Goal: Task Accomplishment & Management: Manage account settings

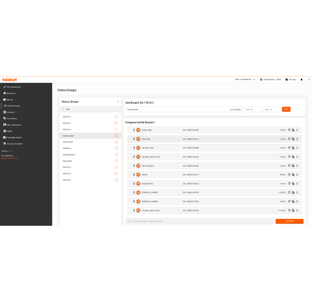
scroll to position [33, 0]
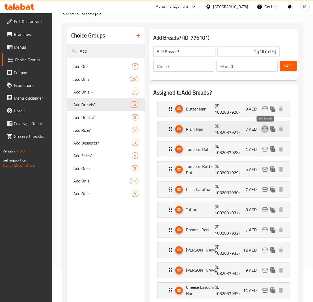
click at [265, 128] on icon "edit" at bounding box center [265, 129] width 6 height 6
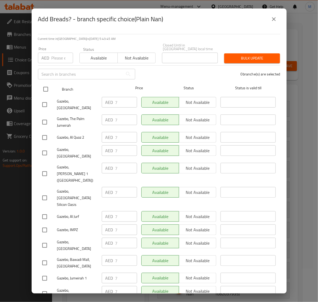
click at [46, 87] on input "checkbox" at bounding box center [45, 89] width 11 height 11
checkbox input "true"
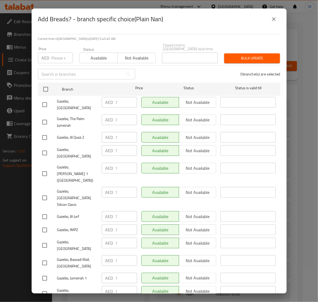
checkbox input "true"
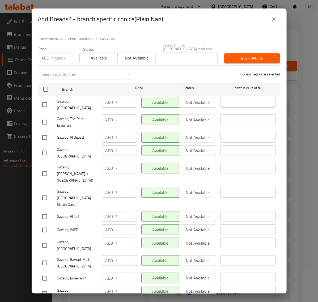
checkbox input "true"
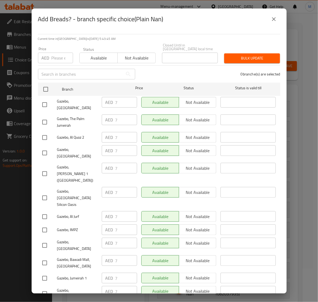
checkbox input "true"
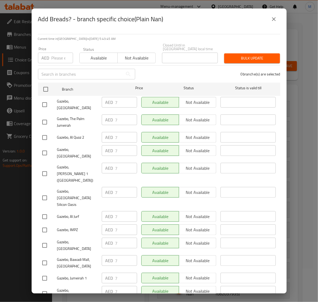
checkbox input "true"
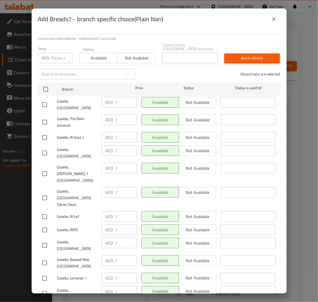
checkbox input "true"
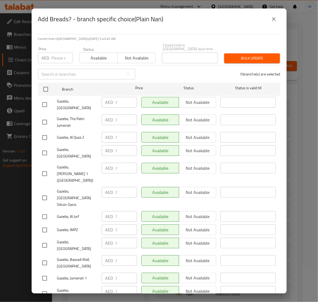
checkbox input "true"
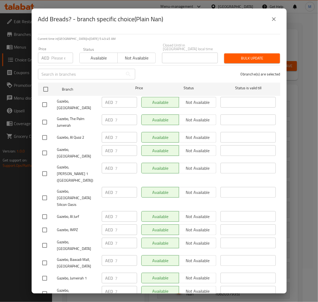
checkbox input "true"
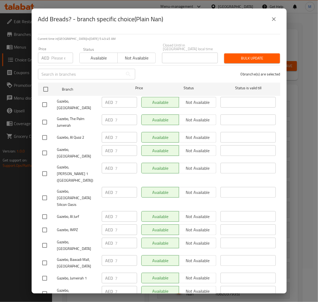
checkbox input "true"
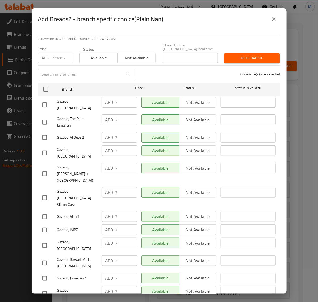
checkbox input "true"
click at [55, 58] on input "number" at bounding box center [63, 58] width 22 height 11
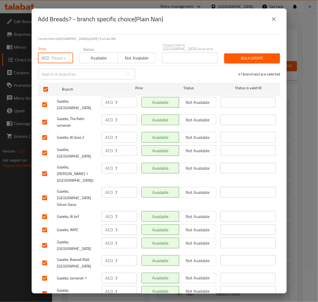
paste input "8.00"
type input "8.00"
click at [232, 59] on span "Bulk update" at bounding box center [252, 58] width 47 height 7
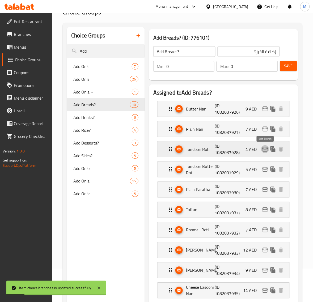
click at [264, 149] on icon "edit" at bounding box center [265, 149] width 6 height 6
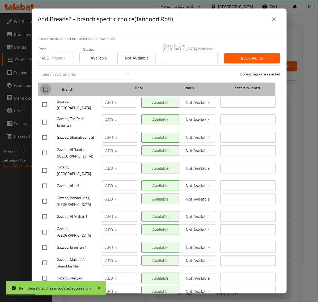
click at [49, 90] on input "checkbox" at bounding box center [45, 89] width 11 height 11
checkbox input "true"
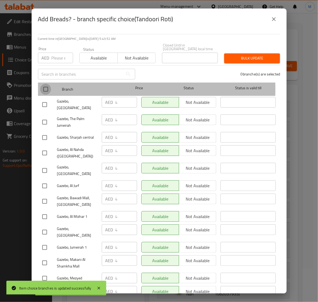
checkbox input "true"
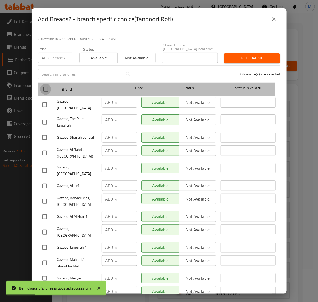
checkbox input "true"
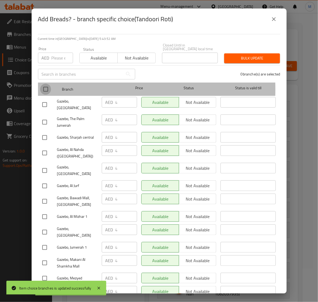
checkbox input "true"
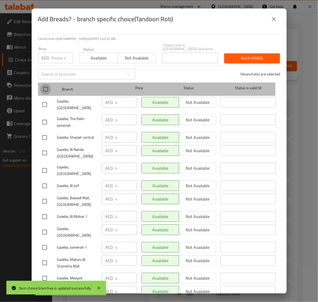
checkbox input "true"
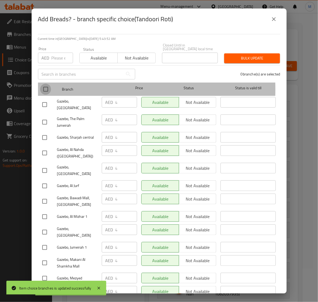
checkbox input "true"
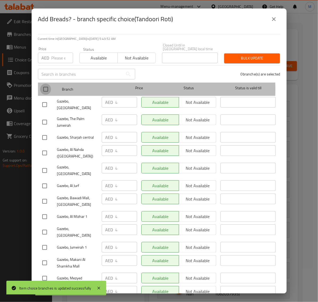
checkbox input "true"
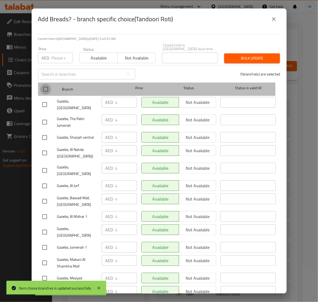
checkbox input "true"
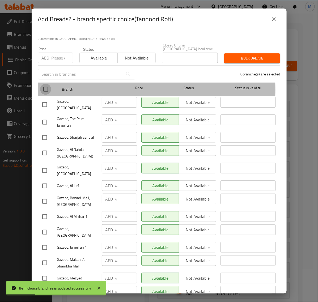
checkbox input "true"
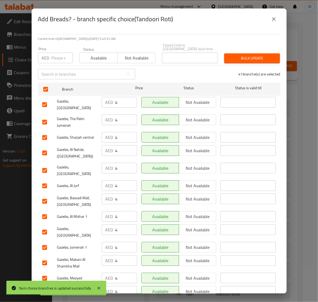
click at [55, 57] on input "number" at bounding box center [63, 58] width 22 height 11
paste input "5.00"
type input "5.00"
click at [230, 59] on span "Bulk update" at bounding box center [252, 58] width 47 height 7
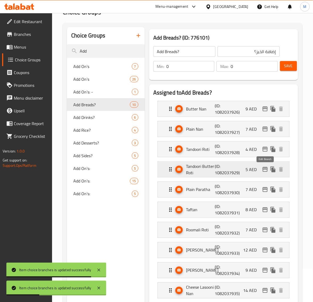
click at [266, 171] on icon "edit" at bounding box center [265, 170] width 6 height 6
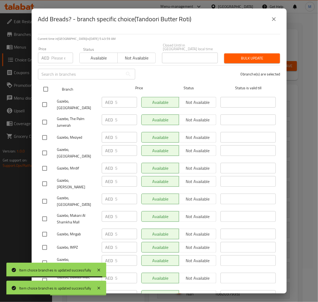
click at [47, 88] on input "checkbox" at bounding box center [45, 89] width 11 height 11
checkbox input "true"
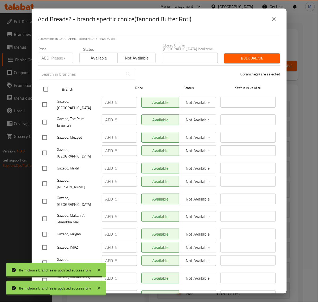
checkbox input "true"
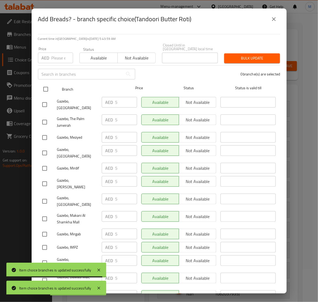
checkbox input "true"
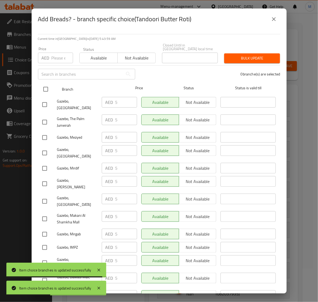
checkbox input "true"
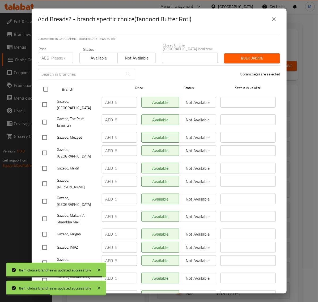
checkbox input "true"
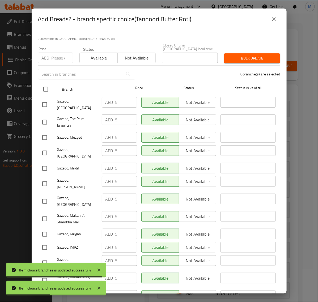
checkbox input "true"
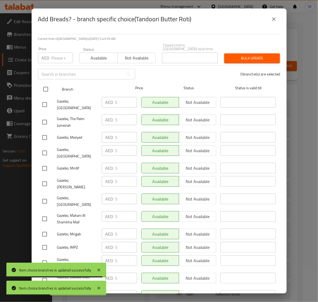
checkbox input "true"
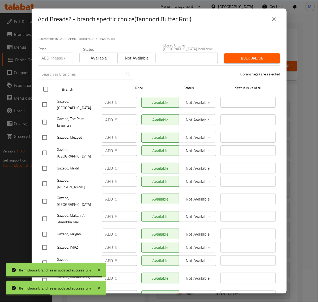
checkbox input "true"
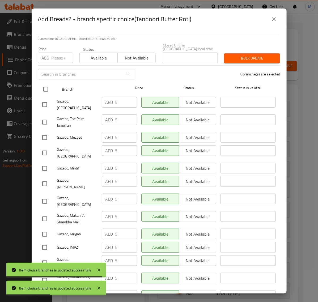
checkbox input "true"
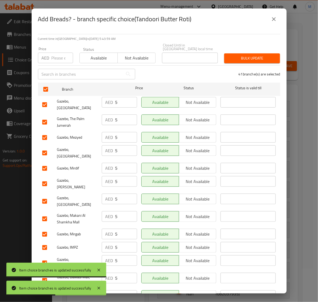
click at [57, 55] on input "number" at bounding box center [63, 58] width 22 height 11
paste input "6.00"
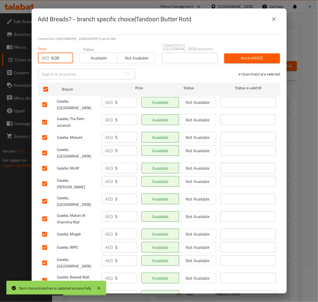
type input "6.00"
click at [238, 56] on span "Bulk update" at bounding box center [252, 58] width 47 height 7
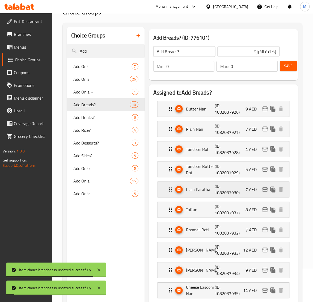
scroll to position [100, 0]
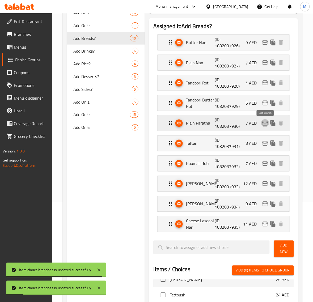
click at [265, 123] on icon "edit" at bounding box center [265, 123] width 6 height 6
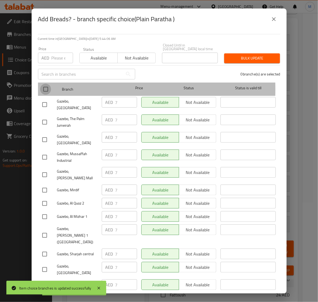
click at [45, 89] on input "checkbox" at bounding box center [45, 89] width 11 height 11
checkbox input "true"
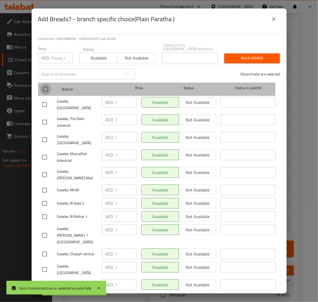
checkbox input "true"
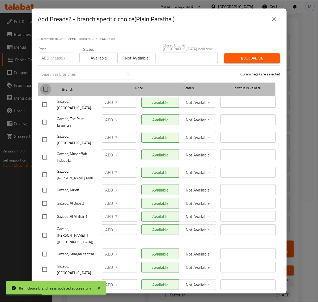
checkbox input "true"
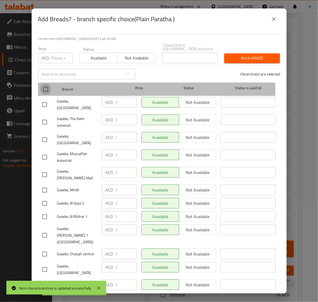
checkbox input "true"
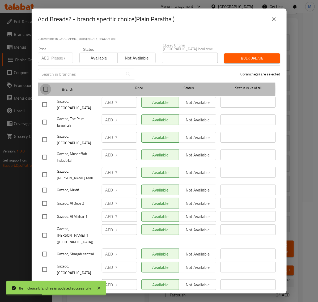
checkbox input "true"
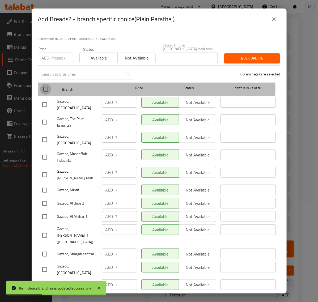
checkbox input "true"
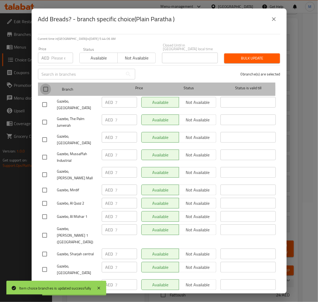
checkbox input "true"
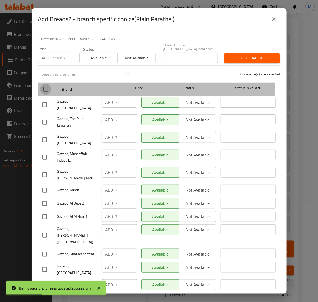
checkbox input "true"
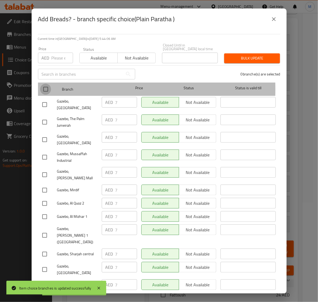
checkbox input "true"
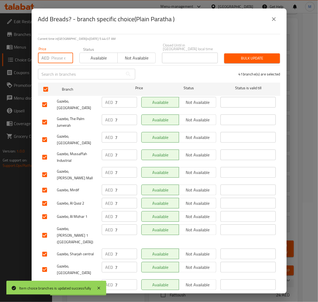
click at [55, 59] on input "number" at bounding box center [63, 58] width 22 height 11
paste input "8.00"
type input "8.00"
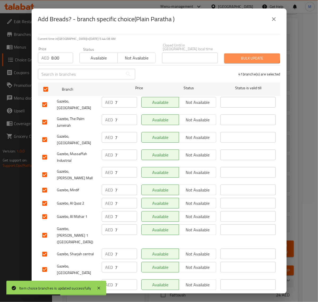
click at [239, 55] on span "Bulk update" at bounding box center [252, 58] width 47 height 7
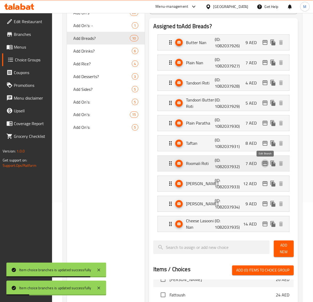
click at [265, 164] on icon "edit" at bounding box center [265, 164] width 6 height 6
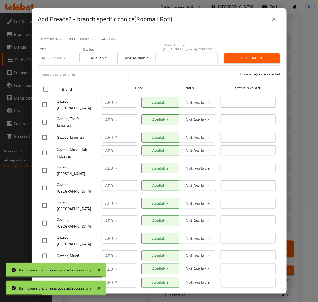
click at [48, 92] on input "checkbox" at bounding box center [45, 89] width 11 height 11
checkbox input "true"
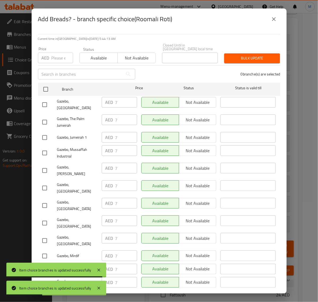
checkbox input "true"
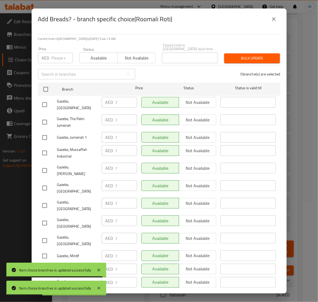
checkbox input "true"
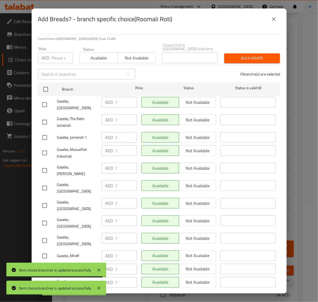
checkbox input "true"
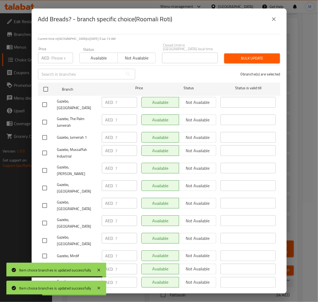
checkbox input "true"
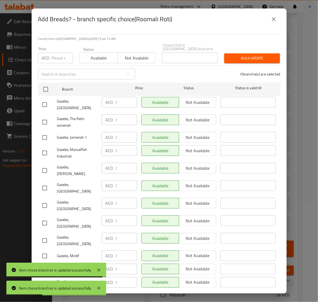
checkbox input "true"
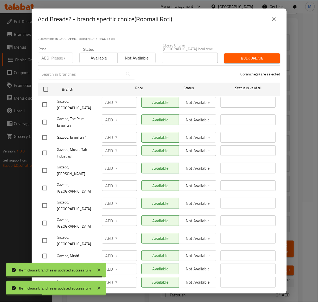
checkbox input "true"
click at [53, 60] on input "number" at bounding box center [63, 58] width 22 height 11
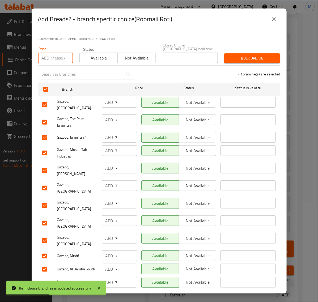
paste input "8.00"
click at [239, 56] on span "Bulk update" at bounding box center [252, 58] width 47 height 7
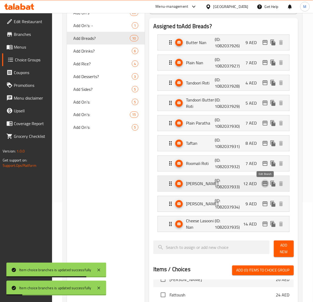
click at [263, 184] on icon "edit" at bounding box center [265, 184] width 6 height 6
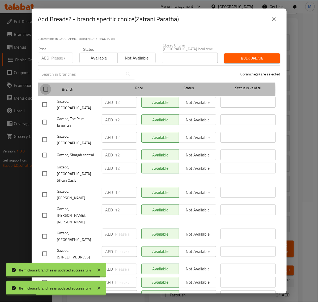
click at [48, 90] on input "checkbox" at bounding box center [45, 89] width 11 height 11
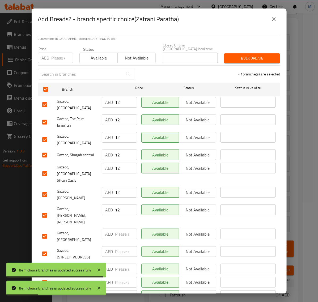
click at [56, 59] on input "number" at bounding box center [63, 58] width 22 height 11
paste input "14.00"
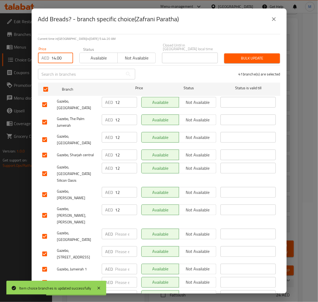
drag, startPoint x: 233, startPoint y: 59, endPoint x: 224, endPoint y: 60, distance: 8.8
click at [233, 59] on span "Bulk update" at bounding box center [252, 58] width 47 height 7
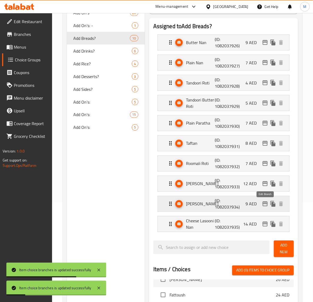
click at [264, 203] on icon "edit" at bounding box center [265, 204] width 5 height 5
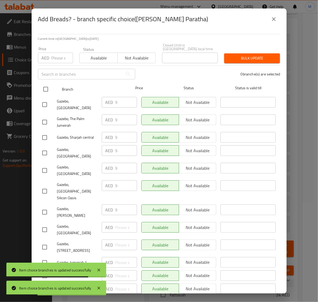
click at [45, 87] on input "checkbox" at bounding box center [45, 89] width 11 height 11
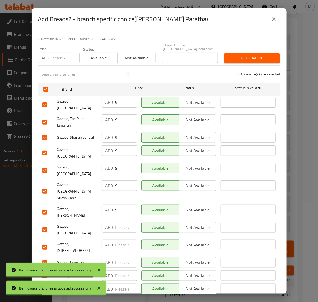
click at [53, 60] on input "number" at bounding box center [63, 58] width 22 height 11
paste input "10.00"
drag, startPoint x: 231, startPoint y: 57, endPoint x: 225, endPoint y: 59, distance: 5.9
click at [230, 59] on span "Bulk update" at bounding box center [252, 58] width 47 height 7
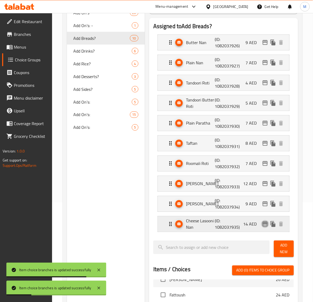
click at [267, 226] on icon "edit" at bounding box center [265, 224] width 6 height 6
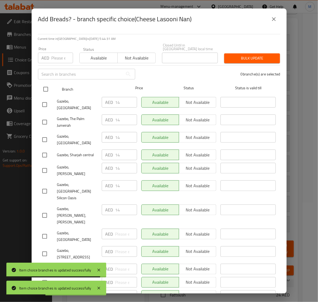
click at [50, 90] on input "checkbox" at bounding box center [45, 89] width 11 height 11
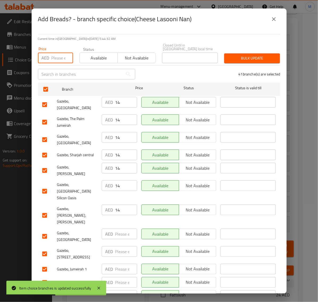
click at [57, 62] on input "number" at bounding box center [63, 58] width 22 height 11
paste input "15.00"
click at [238, 59] on span "Bulk update" at bounding box center [252, 58] width 47 height 7
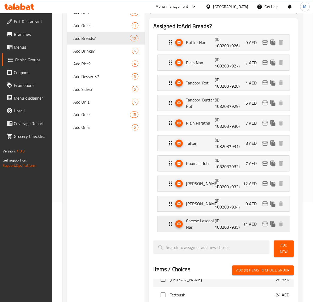
click at [261, 223] on p "14 AED" at bounding box center [253, 224] width 18 height 6
click at [264, 224] on icon "edit" at bounding box center [265, 224] width 5 height 5
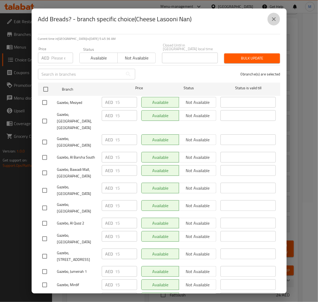
click at [273, 21] on icon "close" at bounding box center [274, 19] width 6 height 6
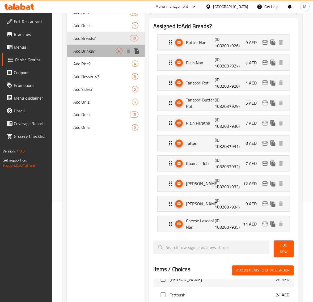
click at [98, 52] on span "Add Drinks?" at bounding box center [94, 51] width 42 height 6
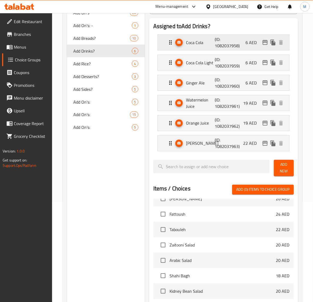
click at [263, 45] on icon "edit" at bounding box center [265, 42] width 6 height 6
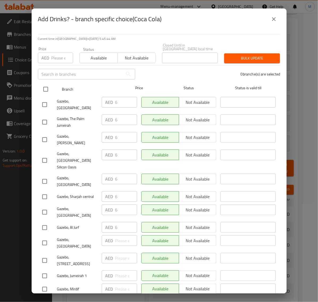
click at [45, 90] on input "checkbox" at bounding box center [45, 89] width 11 height 11
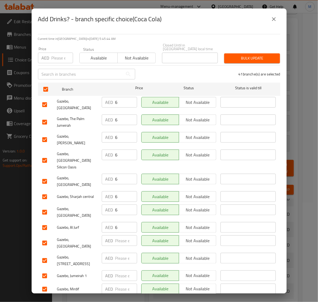
drag, startPoint x: 53, startPoint y: 60, endPoint x: 59, endPoint y: 60, distance: 6.4
click at [53, 60] on input "number" at bounding box center [63, 58] width 22 height 11
paste input "7.00"
click at [244, 57] on span "Bulk update" at bounding box center [252, 58] width 47 height 7
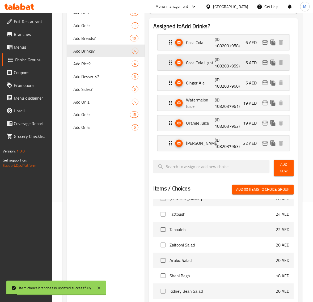
click at [265, 66] on icon "edit" at bounding box center [265, 63] width 6 height 6
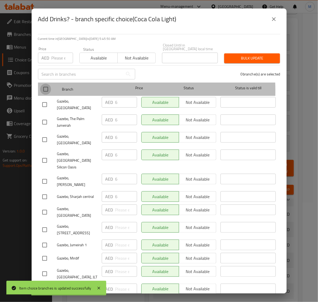
drag, startPoint x: 47, startPoint y: 91, endPoint x: 56, endPoint y: 58, distance: 34.7
click at [47, 91] on input "checkbox" at bounding box center [45, 89] width 11 height 11
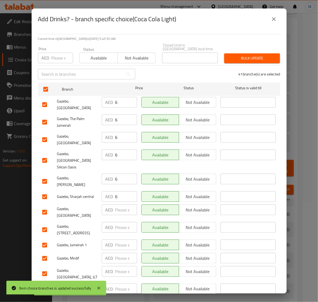
click at [57, 54] on input "number" at bounding box center [63, 58] width 22 height 11
paste input "7.00"
click at [254, 54] on button "Bulk update" at bounding box center [253, 58] width 56 height 10
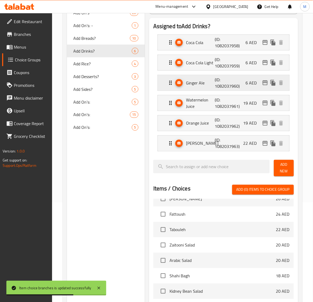
click at [264, 84] on icon "edit" at bounding box center [265, 83] width 6 height 6
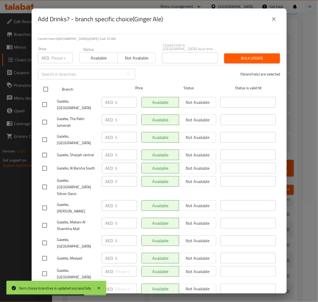
click at [51, 90] on input "checkbox" at bounding box center [45, 89] width 11 height 11
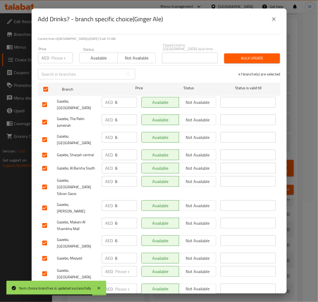
click at [56, 60] on input "number" at bounding box center [63, 58] width 22 height 11
paste input "7.00"
click at [229, 56] on span "Bulk update" at bounding box center [252, 58] width 47 height 7
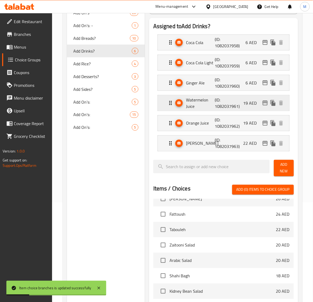
click at [264, 102] on icon "edit" at bounding box center [265, 103] width 6 height 6
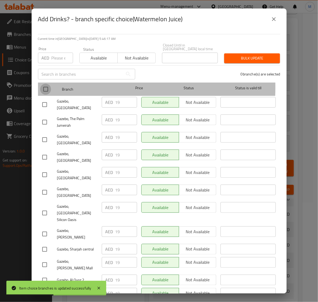
click at [49, 87] on input "checkbox" at bounding box center [45, 89] width 11 height 11
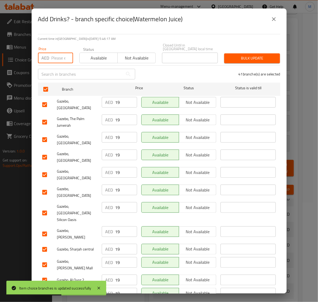
click at [57, 62] on input "number" at bounding box center [63, 58] width 22 height 11
paste input "22.00"
click at [267, 61] on span "Bulk update" at bounding box center [252, 58] width 47 height 7
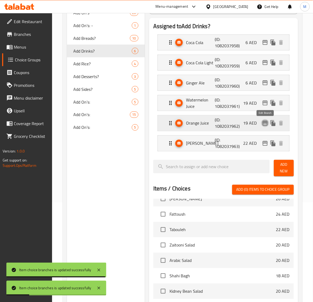
click at [264, 123] on icon "edit" at bounding box center [265, 123] width 6 height 6
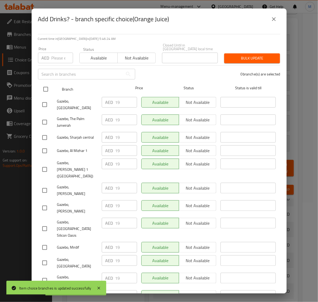
click at [45, 89] on input "checkbox" at bounding box center [45, 89] width 11 height 11
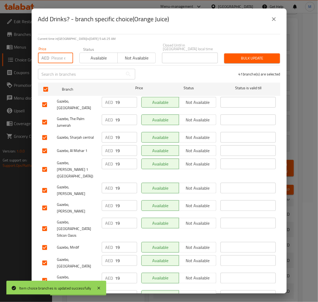
click at [59, 54] on input "number" at bounding box center [63, 58] width 22 height 11
paste input "22.00"
click at [250, 61] on span "Bulk update" at bounding box center [252, 58] width 47 height 7
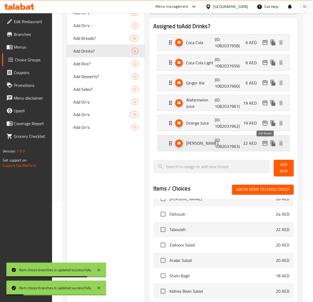
click at [268, 141] on icon "edit" at bounding box center [265, 143] width 6 height 6
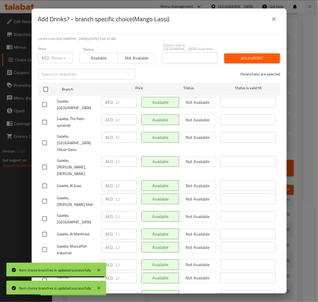
click at [271, 21] on button "close" at bounding box center [274, 19] width 13 height 13
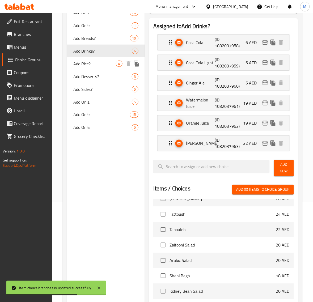
click at [93, 64] on span "Add Rice?" at bounding box center [94, 64] width 42 height 6
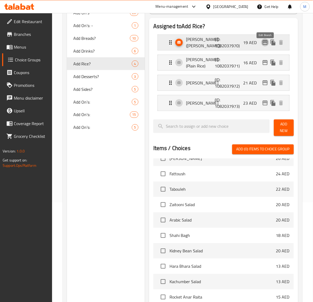
click at [266, 46] on icon "edit" at bounding box center [265, 42] width 6 height 6
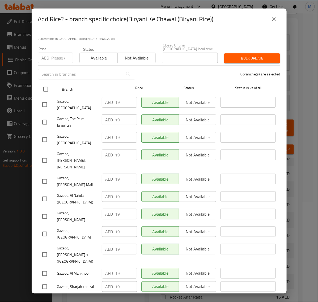
click at [47, 92] on input "checkbox" at bounding box center [45, 89] width 11 height 11
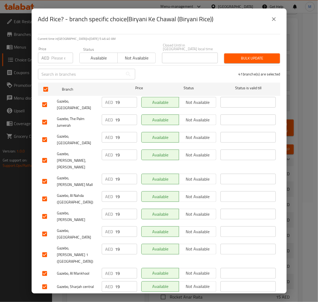
click at [55, 59] on input "number" at bounding box center [63, 58] width 22 height 11
paste input "20.00"
drag, startPoint x: 240, startPoint y: 57, endPoint x: 238, endPoint y: 55, distance: 3.0
click at [239, 55] on span "Bulk update" at bounding box center [252, 58] width 47 height 7
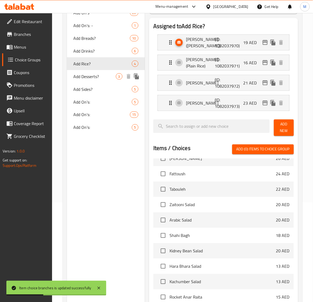
click at [94, 77] on span "Add Desserts?" at bounding box center [94, 76] width 42 height 6
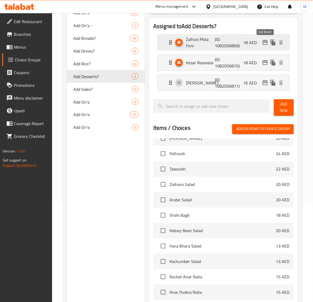
click at [264, 42] on icon "edit" at bounding box center [265, 42] width 5 height 5
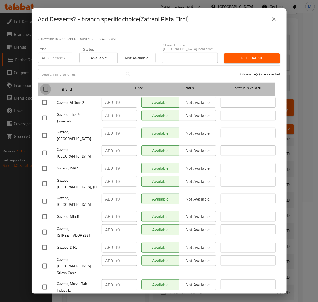
click at [48, 89] on input "checkbox" at bounding box center [45, 89] width 11 height 11
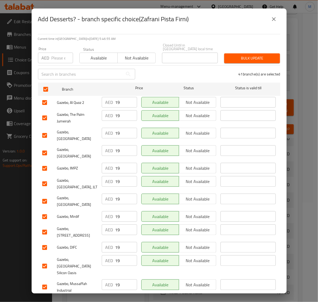
click at [54, 59] on input "number" at bounding box center [63, 58] width 22 height 11
paste input "20.00"
click at [229, 55] on span "Bulk update" at bounding box center [252, 58] width 47 height 7
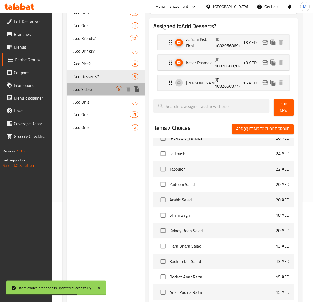
click at [90, 89] on span "Add Sides?" at bounding box center [94, 89] width 42 height 6
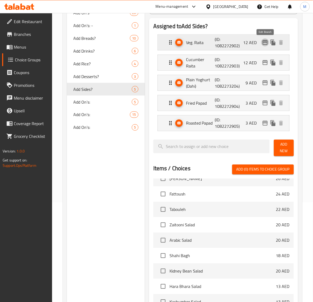
click at [264, 43] on icon "edit" at bounding box center [265, 42] width 6 height 6
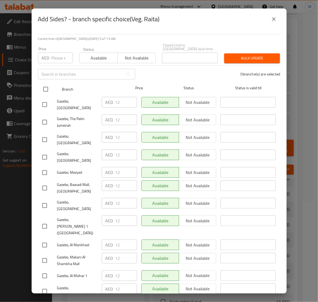
click at [47, 90] on input "checkbox" at bounding box center [45, 89] width 11 height 11
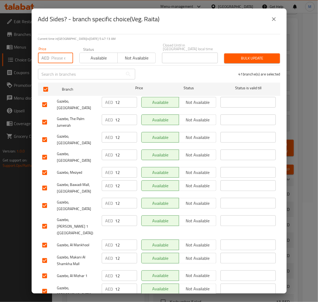
click at [55, 60] on input "number" at bounding box center [63, 58] width 22 height 11
paste input "13.00"
drag, startPoint x: 234, startPoint y: 55, endPoint x: 230, endPoint y: 56, distance: 3.3
click at [232, 56] on span "Bulk update" at bounding box center [252, 58] width 47 height 7
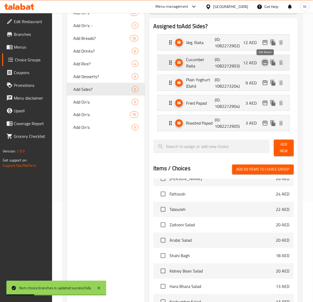
click at [263, 63] on icon "edit" at bounding box center [265, 63] width 6 height 6
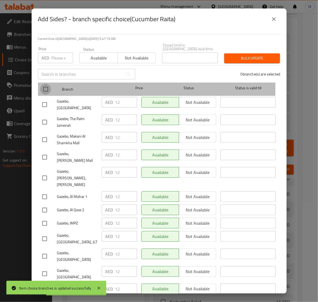
click at [47, 89] on input "checkbox" at bounding box center [45, 89] width 11 height 11
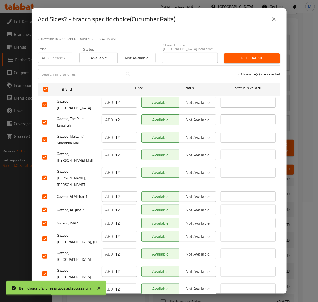
click at [56, 57] on input "number" at bounding box center [63, 58] width 22 height 11
paste input "13.00"
click at [241, 53] on div "Bulk update" at bounding box center [252, 58] width 62 height 16
click at [240, 59] on span "Bulk update" at bounding box center [252, 58] width 47 height 7
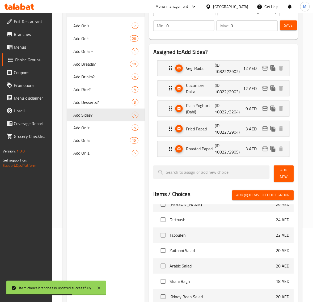
scroll to position [33, 0]
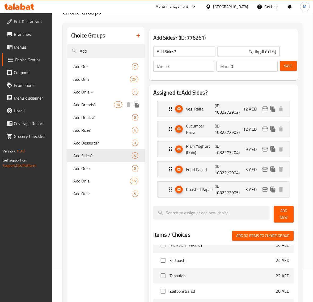
click at [100, 105] on span "Add Breads?" at bounding box center [93, 105] width 40 height 6
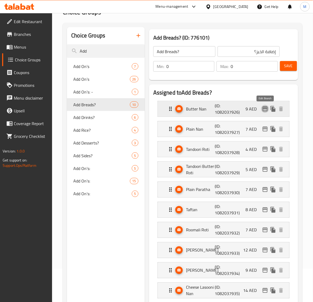
click at [265, 108] on icon "edit" at bounding box center [265, 109] width 6 height 6
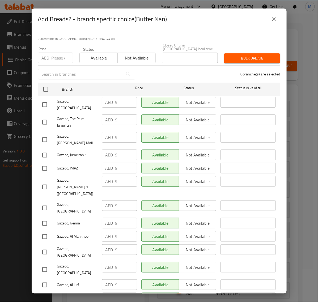
click at [275, 21] on icon "close" at bounding box center [274, 19] width 6 height 6
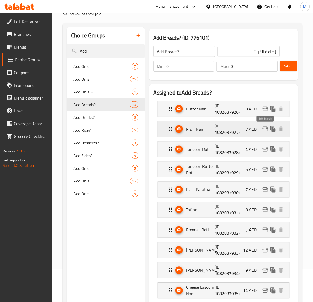
click at [265, 130] on icon "edit" at bounding box center [265, 129] width 5 height 5
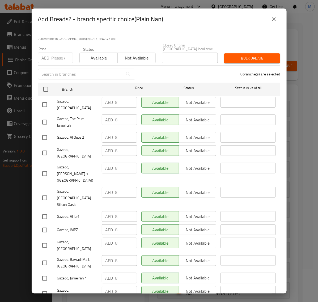
click at [276, 20] on icon "close" at bounding box center [274, 19] width 6 height 6
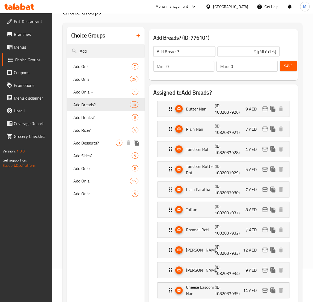
click at [100, 140] on span "Add Desserts?" at bounding box center [94, 143] width 42 height 6
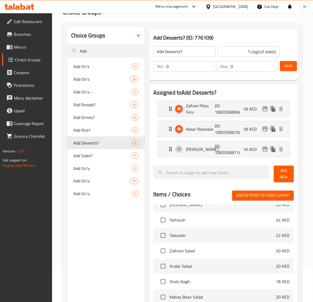
scroll to position [0, 0]
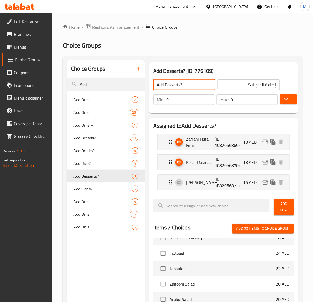
drag, startPoint x: 179, startPoint y: 86, endPoint x: 166, endPoint y: 86, distance: 12.2
click at [166, 86] on input "Add Desserts?" at bounding box center [185, 85] width 62 height 11
click at [104, 86] on input "Add" at bounding box center [106, 85] width 78 height 14
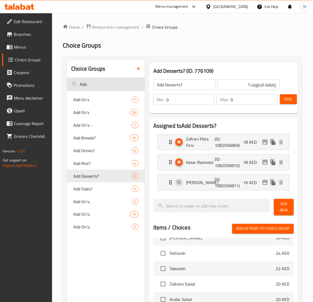
paste input "Dessert"
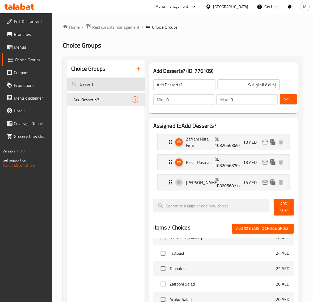
click at [107, 83] on input "Dessert" at bounding box center [106, 85] width 78 height 14
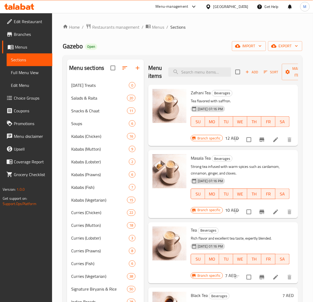
click at [216, 48] on div "Gazebo Open import export" at bounding box center [183, 46] width 240 height 10
click at [105, 93] on div "Salads & Raita 20" at bounding box center [105, 98] width 77 height 13
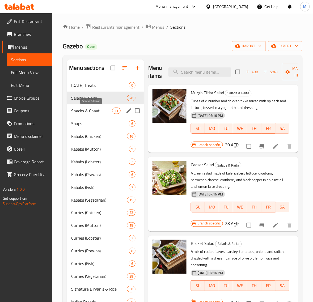
click at [93, 112] on span "Snacks & Chaat" at bounding box center [91, 111] width 41 height 6
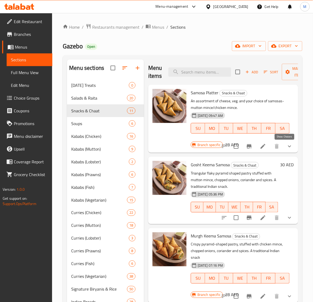
click at [287, 148] on icon "show more" at bounding box center [290, 146] width 6 height 6
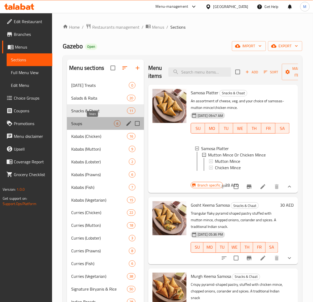
click at [91, 125] on span "Soups" at bounding box center [92, 124] width 43 height 6
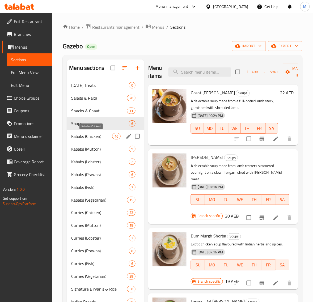
click at [94, 140] on span "Kababs (Chicken)" at bounding box center [91, 136] width 41 height 6
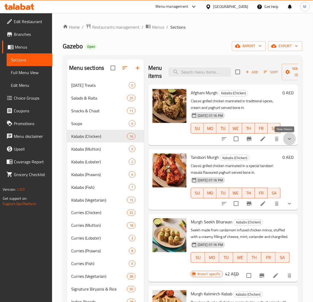
click at [287, 139] on icon "show more" at bounding box center [290, 139] width 6 height 6
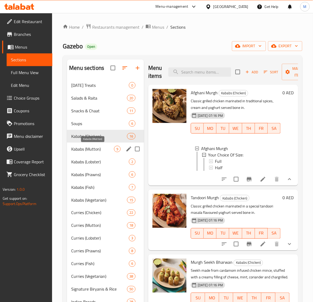
click at [84, 151] on span "Kababs (Mutton)" at bounding box center [92, 149] width 43 height 6
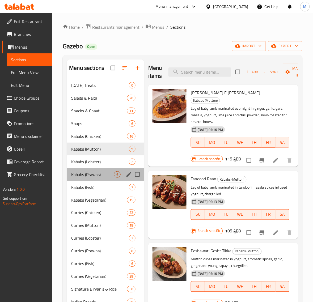
click at [87, 169] on div "Kababs (Prawns) 6" at bounding box center [105, 174] width 77 height 13
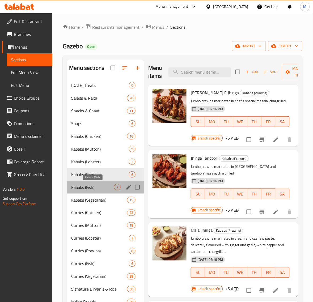
click at [90, 185] on span "Kababs (Fish)" at bounding box center [92, 187] width 43 height 6
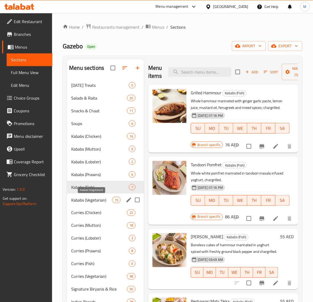
click at [90, 199] on span "Kababs (Vegetarian)" at bounding box center [91, 200] width 41 height 6
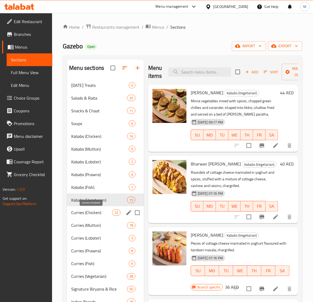
click at [98, 215] on span "Curries (Chicken)" at bounding box center [91, 213] width 41 height 6
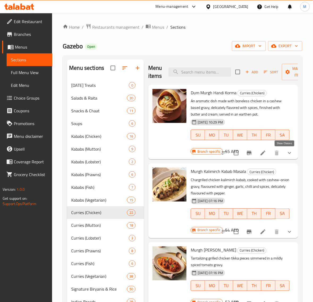
click at [287, 156] on icon "show more" at bounding box center [290, 153] width 6 height 6
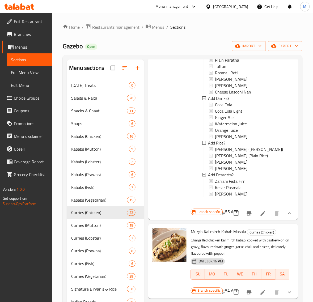
scroll to position [166, 0]
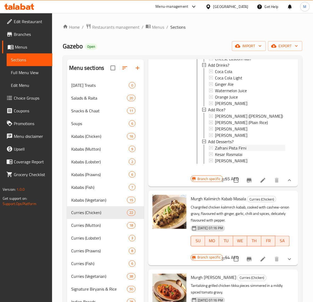
click at [229, 148] on span "Zafrani Pista Firni" at bounding box center [230, 148] width 31 height 6
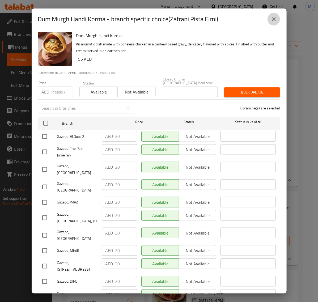
click at [274, 21] on icon "close" at bounding box center [274, 19] width 6 height 6
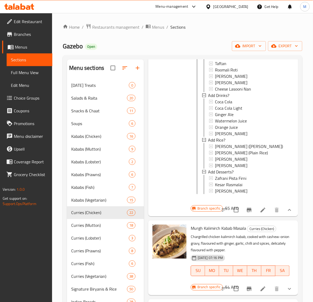
scroll to position [67, 0]
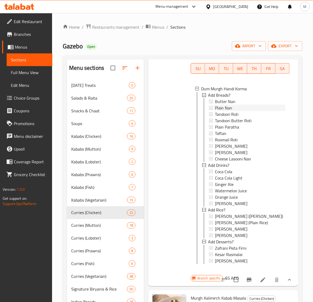
click at [228, 107] on span "Plain Nan" at bounding box center [223, 108] width 17 height 6
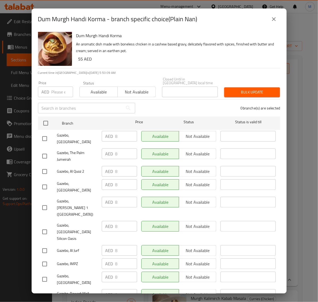
click at [273, 22] on icon "close" at bounding box center [274, 19] width 6 height 6
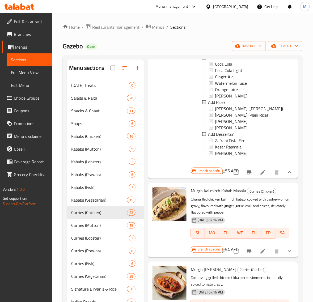
scroll to position [200, 0]
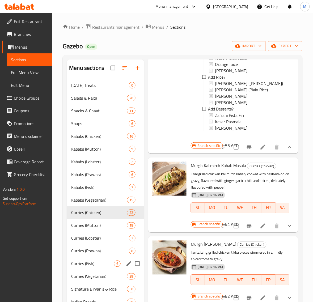
click at [92, 260] on div "Curries (Fish) 6" at bounding box center [105, 264] width 77 height 13
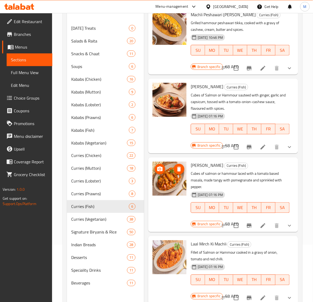
scroll to position [75, 0]
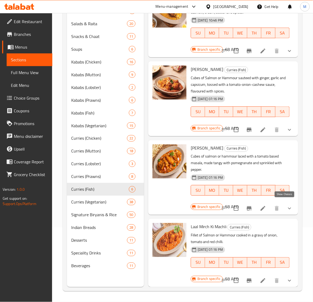
click at [287, 206] on icon "show more" at bounding box center [290, 209] width 6 height 6
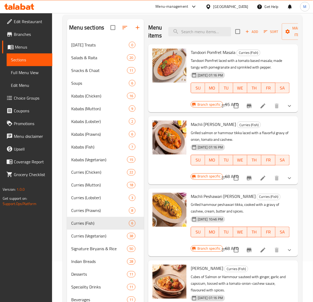
scroll to position [0, 0]
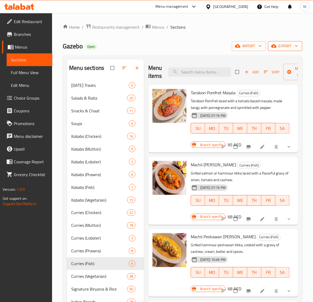
click at [283, 44] on span "export" at bounding box center [286, 46] width 26 height 7
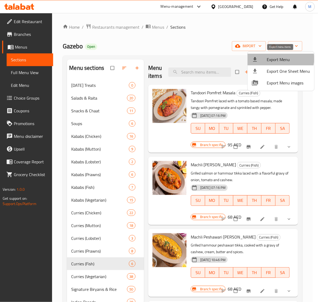
click at [278, 59] on span "Export Menu" at bounding box center [288, 59] width 43 height 6
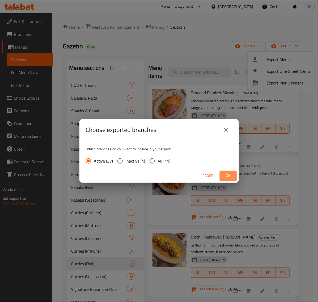
click at [226, 173] on span "Ok" at bounding box center [228, 176] width 9 height 7
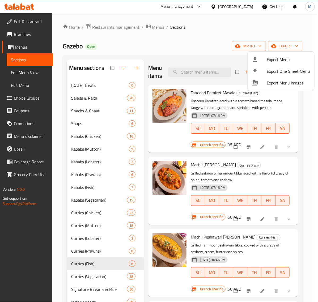
click at [27, 71] on div at bounding box center [159, 151] width 318 height 302
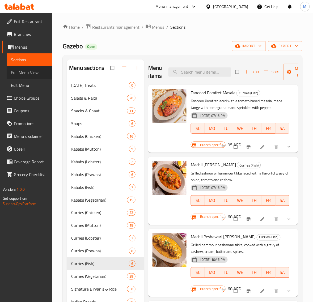
click at [27, 71] on span "Full Menu View" at bounding box center [29, 72] width 37 height 6
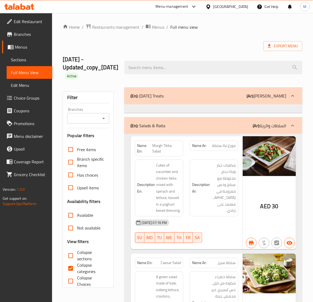
click at [104, 118] on icon "Open" at bounding box center [104, 118] width 6 height 6
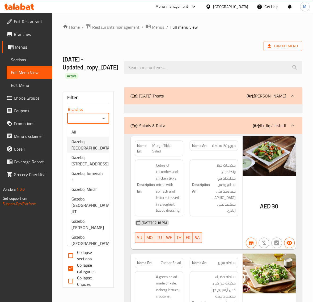
click at [85, 145] on span "Gazebo, [GEOGRAPHIC_DATA]" at bounding box center [92, 145] width 40 height 13
type input "Gazebo, [GEOGRAPHIC_DATA]"
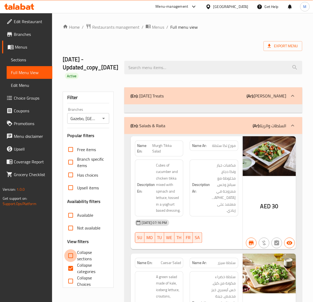
click at [71, 258] on input "Collapse sections" at bounding box center [70, 256] width 13 height 13
checkbox input "true"
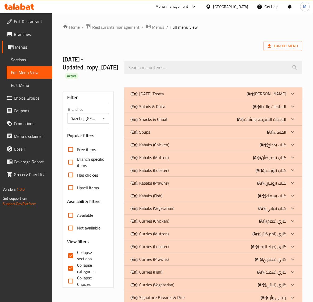
click at [71, 268] on input "Collapse categories" at bounding box center [70, 269] width 13 height 13
checkbox input "false"
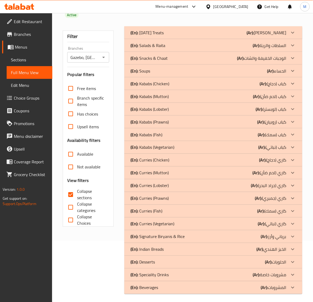
scroll to position [64, 0]
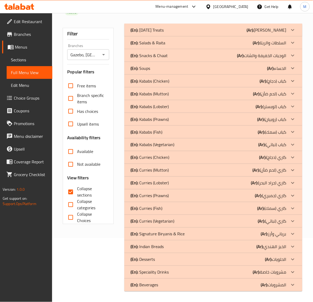
click at [175, 285] on div "(En): Beverages (Ar): المشروبات" at bounding box center [209, 285] width 156 height 6
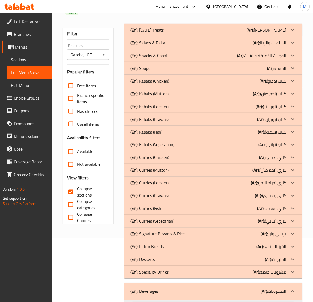
click at [175, 271] on div "(En): Speciality Drinks (Ar): مشروبات خاصة" at bounding box center [209, 272] width 156 height 6
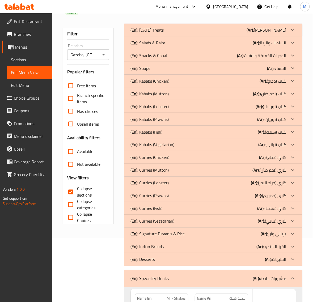
click at [172, 258] on div "(En): Desserts (Ar): الحلويات" at bounding box center [209, 260] width 156 height 6
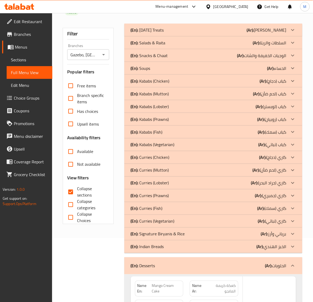
click at [174, 247] on div "(En): Indian Breads (Ar): الخبز الهندي" at bounding box center [209, 247] width 156 height 6
click at [180, 234] on p "(En): Signature Biryanis & Rice" at bounding box center [158, 234] width 54 height 6
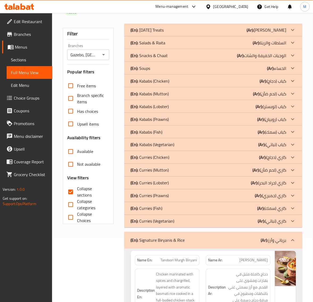
click at [177, 221] on div "(En): Curries (Vegetarian) (Ar): كاري (نباتي)" at bounding box center [209, 221] width 156 height 6
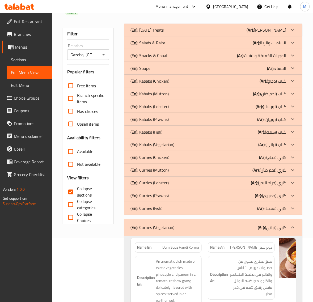
click at [180, 209] on div "(En): Curries (Fish) (Ar): كاري (سمك)" at bounding box center [209, 209] width 156 height 6
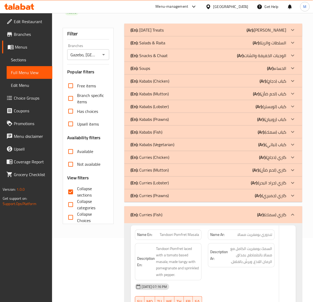
click at [173, 195] on div "(En): Curries (Prawns) (Ar): كاري (جمبري)" at bounding box center [209, 196] width 156 height 6
click at [173, 185] on div "(En): Curries (Lobster) (Ar): كاري (جراد البحر)" at bounding box center [209, 183] width 156 height 6
click at [172, 171] on div "(En): Curries (Mutton) (Ar): كاري (لحم ضأن)" at bounding box center [209, 170] width 156 height 6
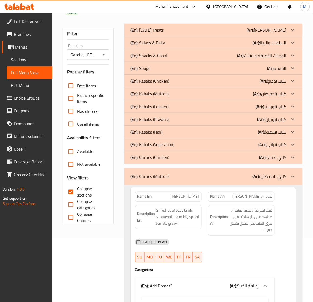
click at [172, 157] on div "(En): Curries (Chicken) (Ar): كاري (دجاج)" at bounding box center [209, 158] width 156 height 6
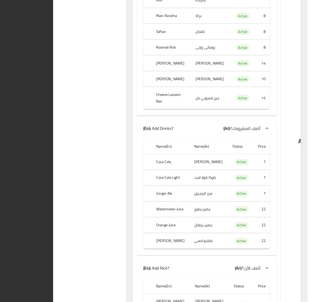
scroll to position [0, 0]
